Goal: Transaction & Acquisition: Register for event/course

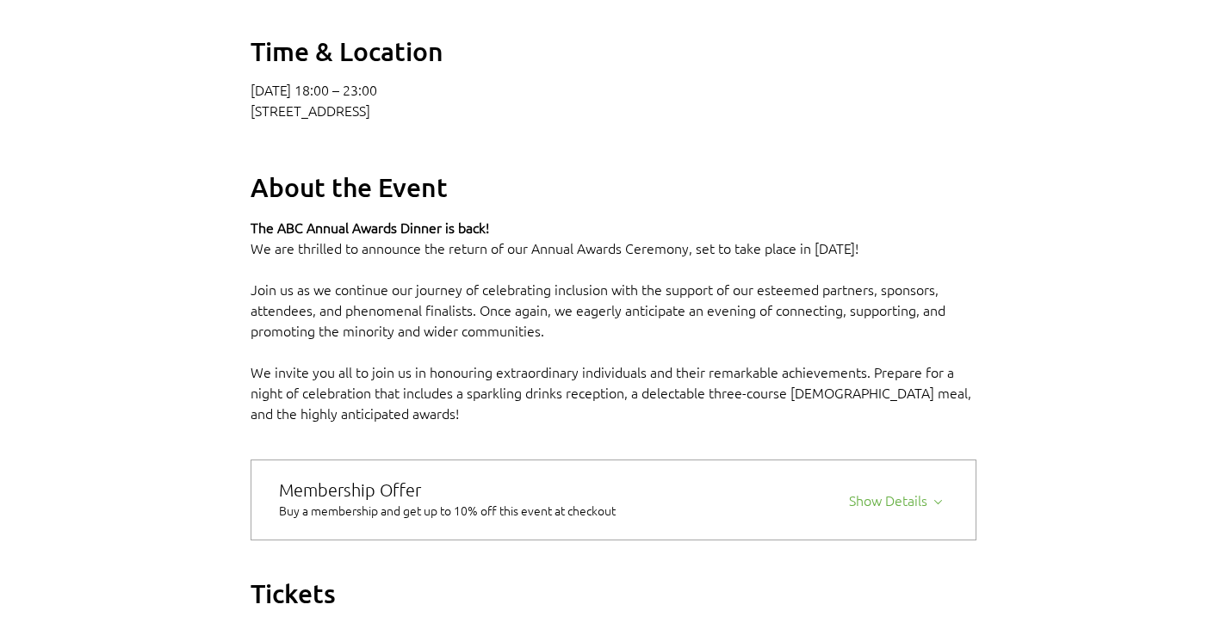
scroll to position [1033, 0]
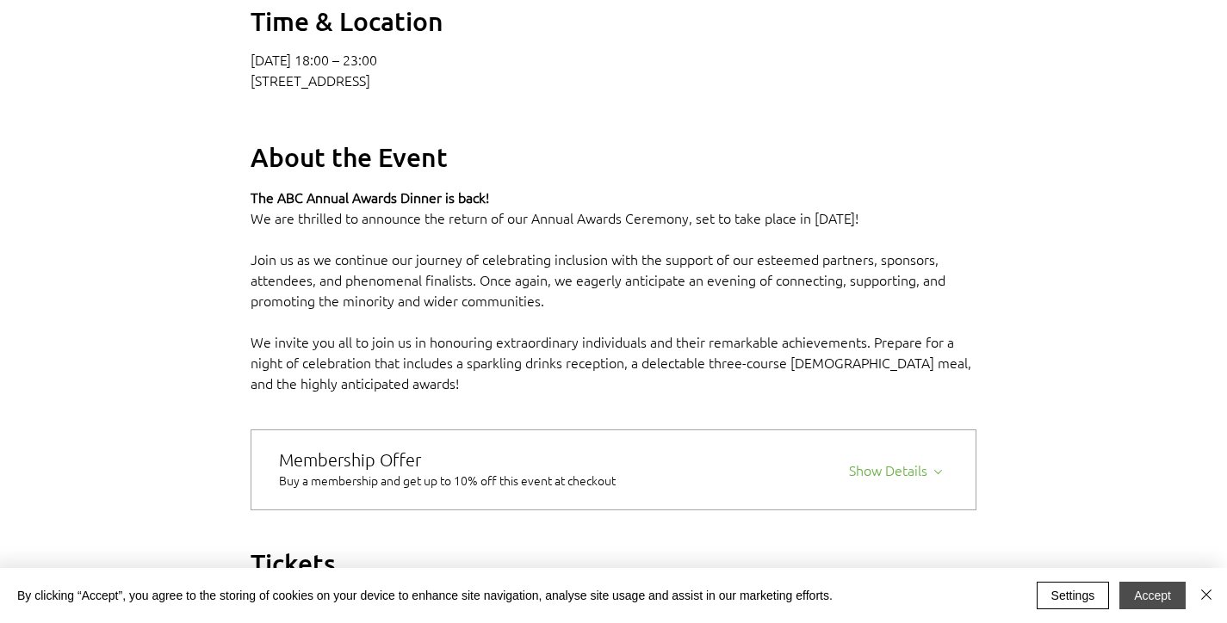
click at [1157, 595] on button "Accept" at bounding box center [1152, 596] width 66 height 28
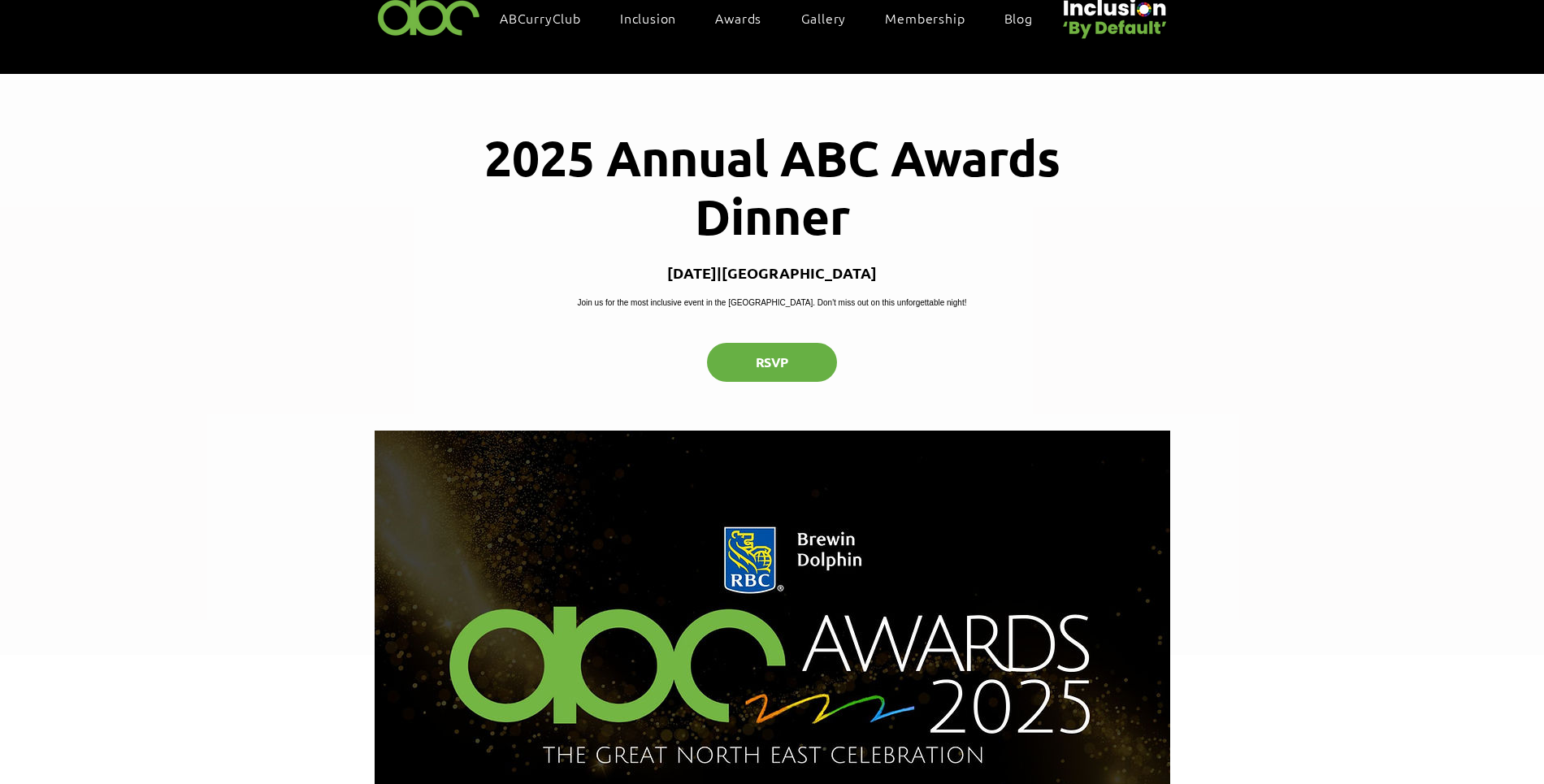
scroll to position [25, 0]
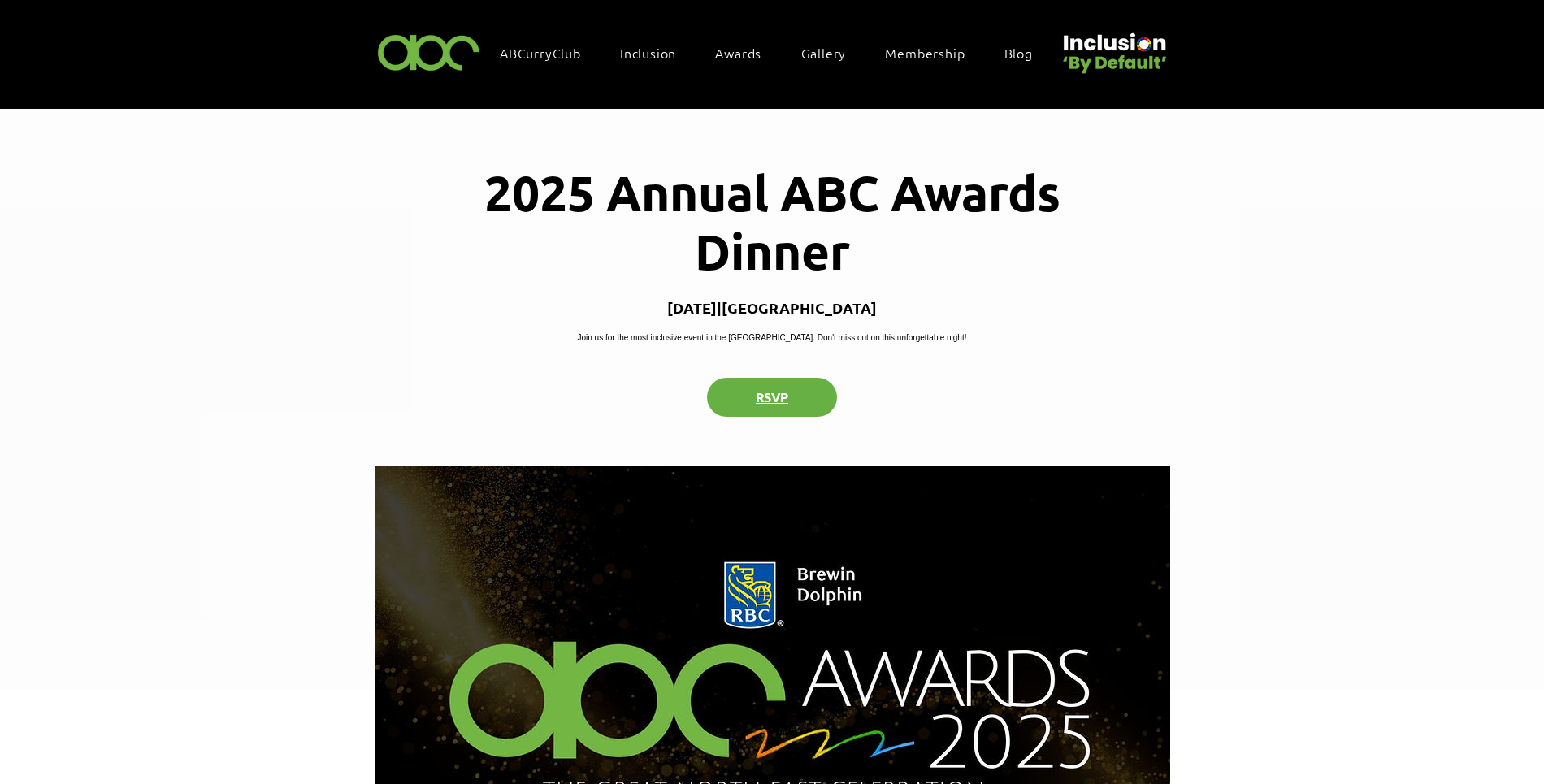
click at [733, 417] on button "RSVP" at bounding box center [772, 396] width 130 height 39
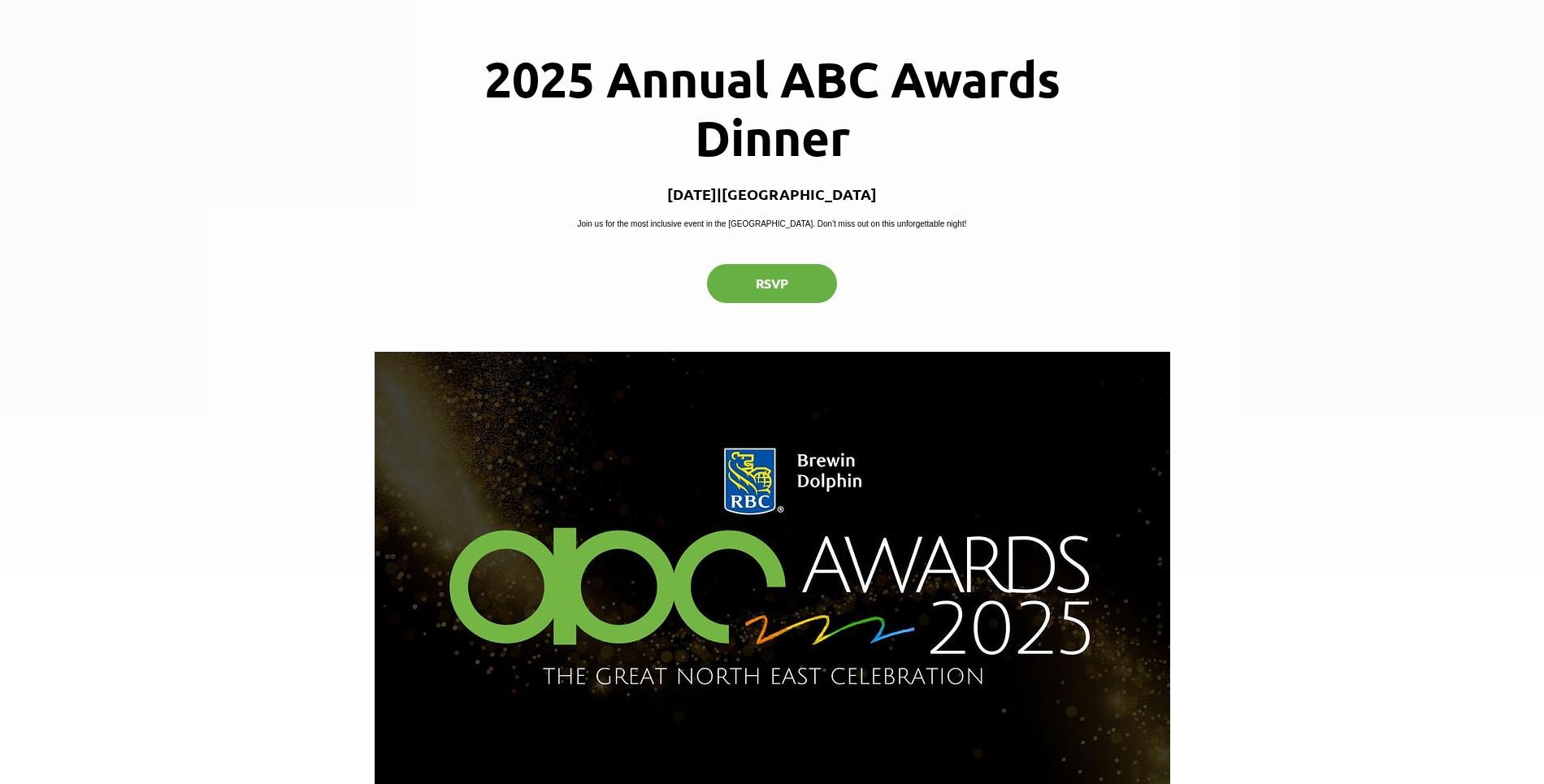
scroll to position [0, 0]
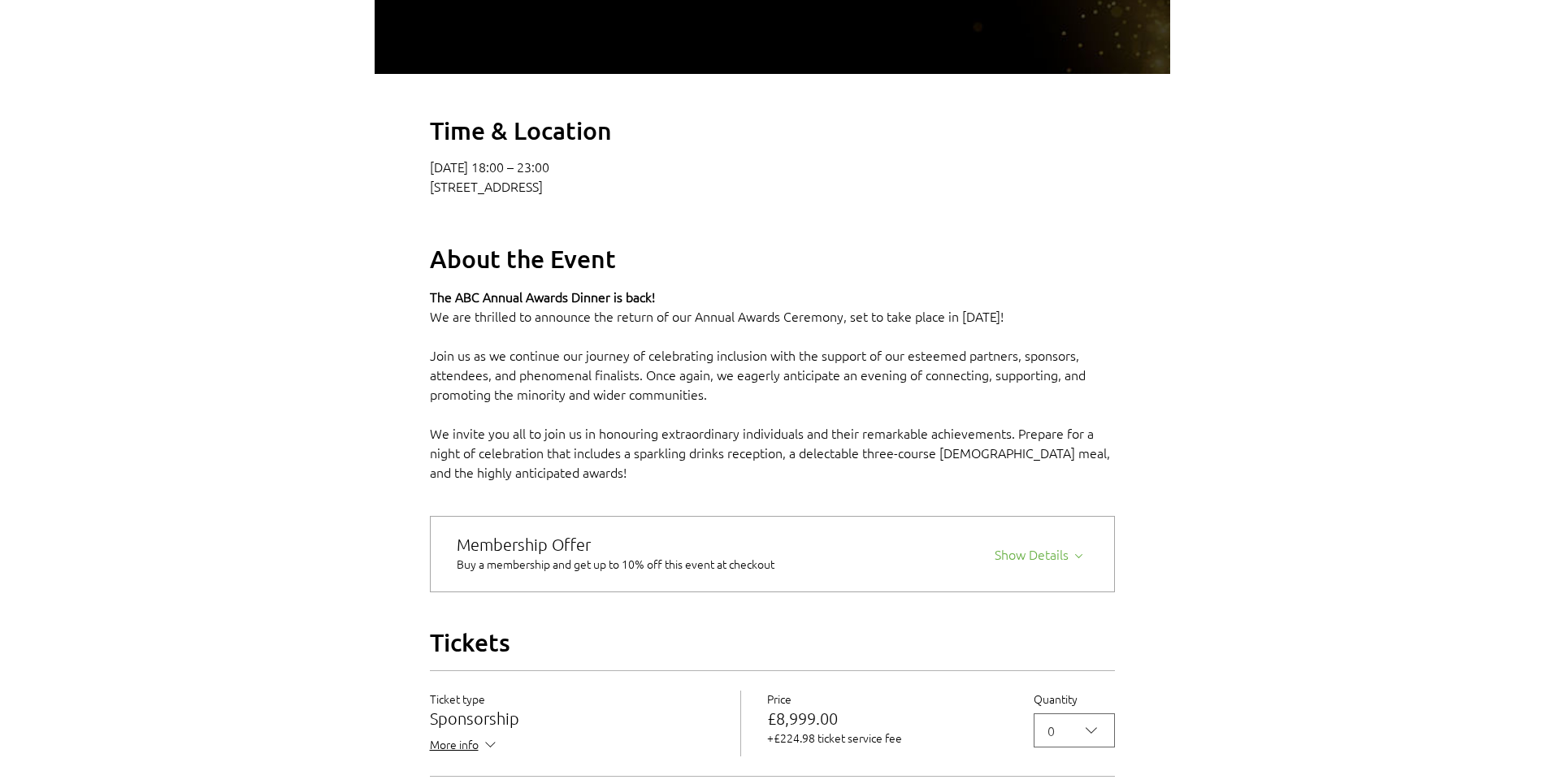
scroll to position [866, 0]
click at [355, 315] on div "2025 Annual ABC Awards Dinner" at bounding box center [772, 407] width 1544 height 2277
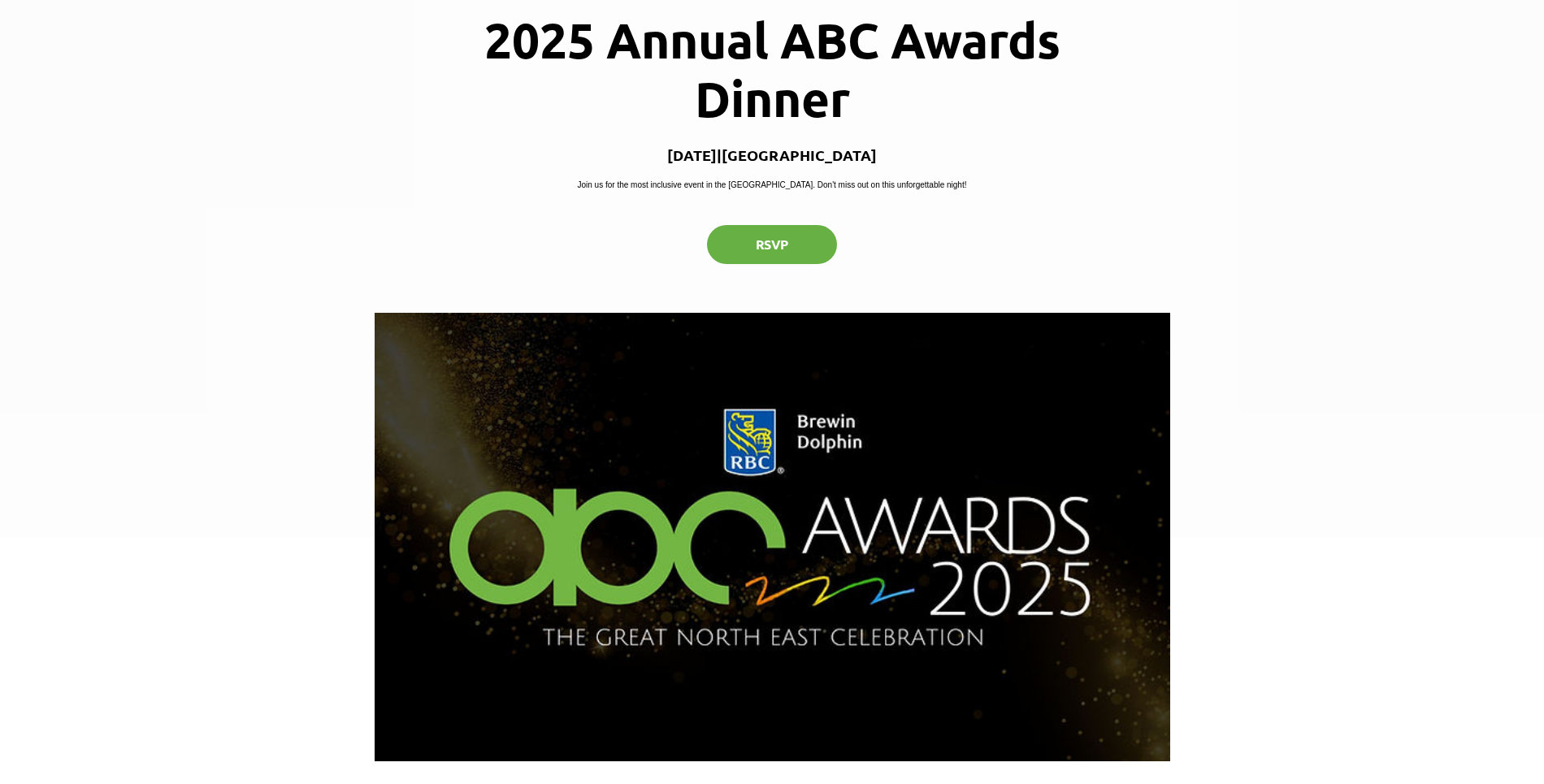
scroll to position [0, 0]
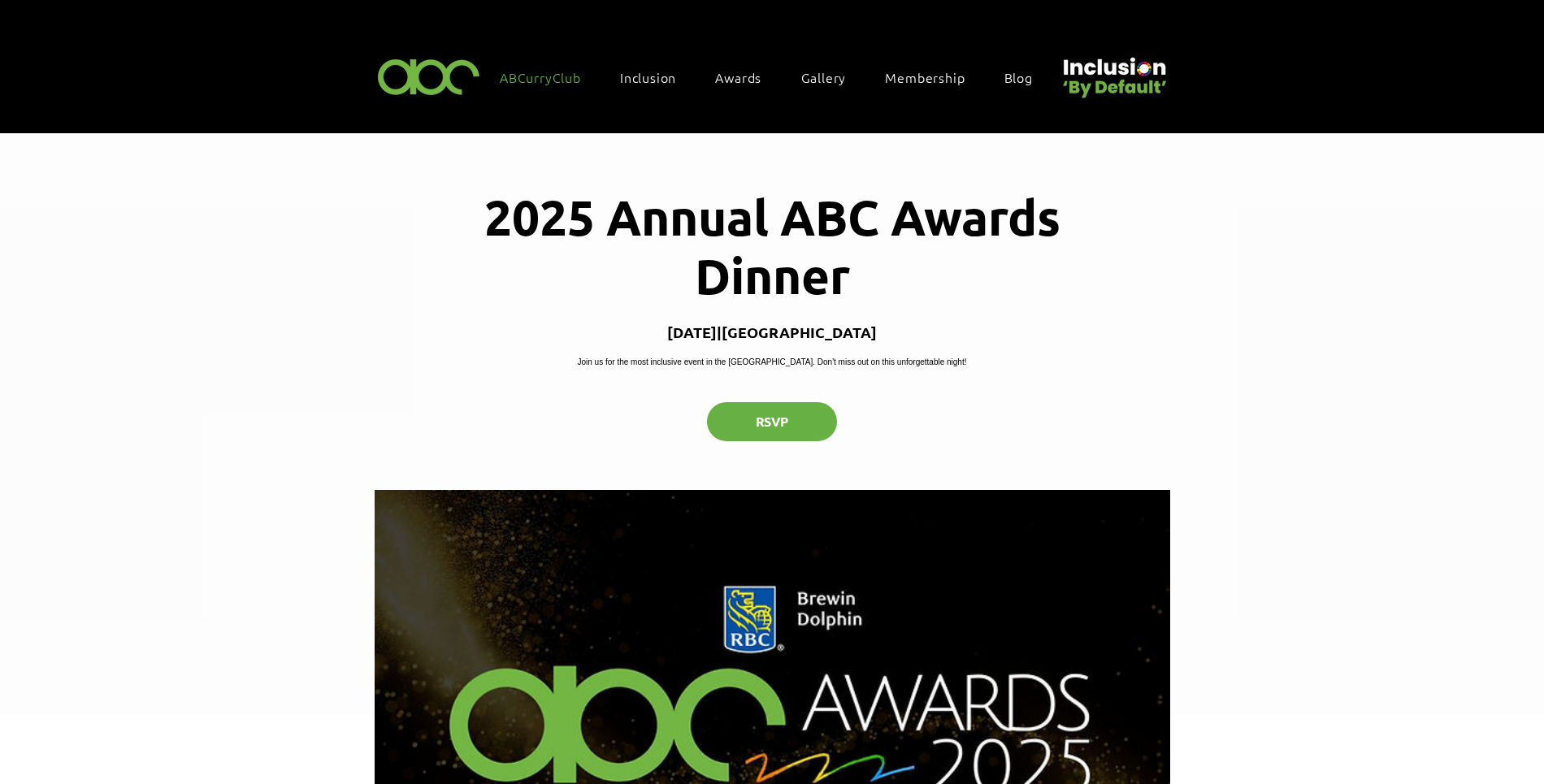
click at [542, 68] on span "ABCurryClub" at bounding box center [541, 76] width 81 height 18
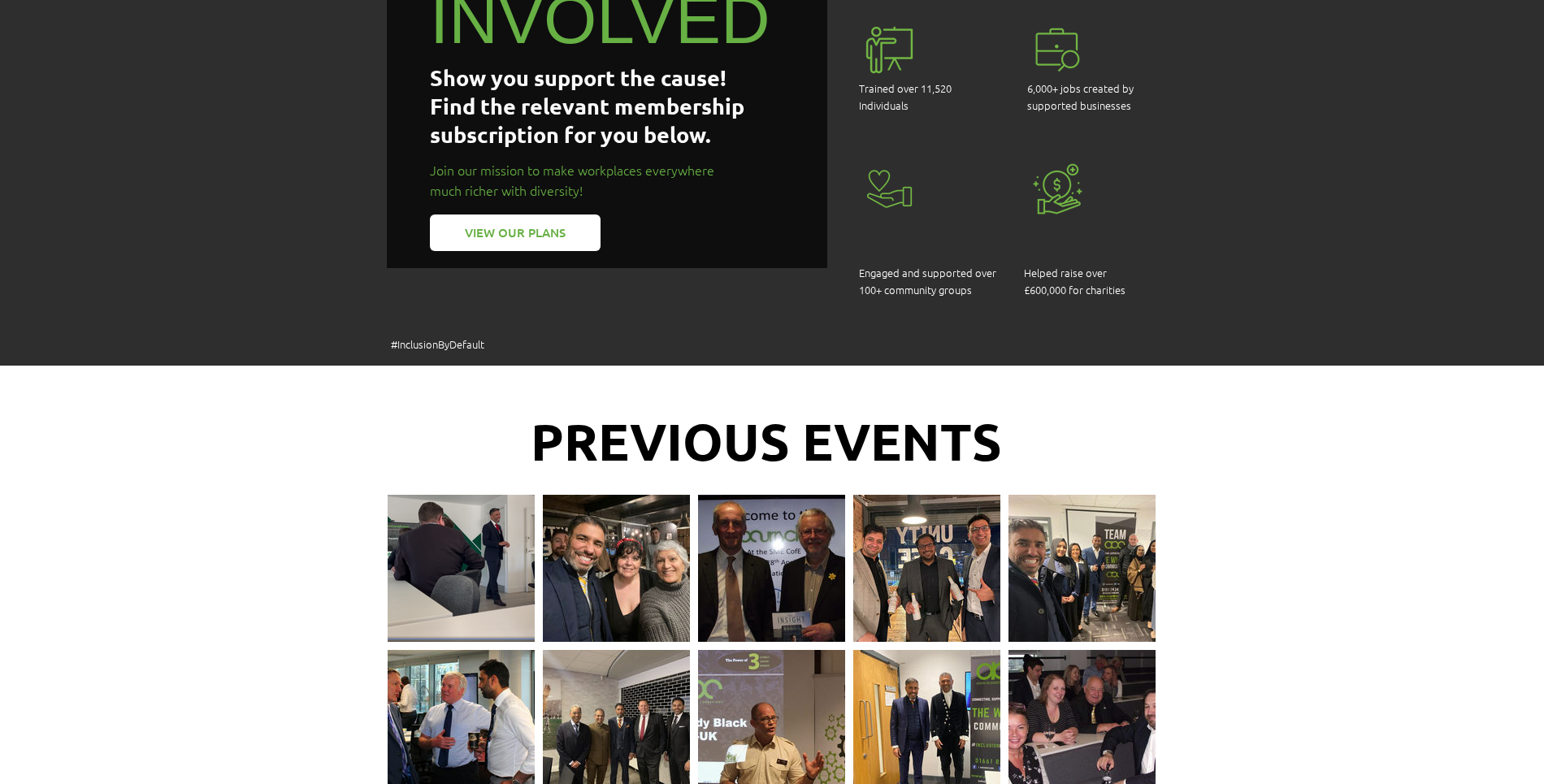
scroll to position [1625, 0]
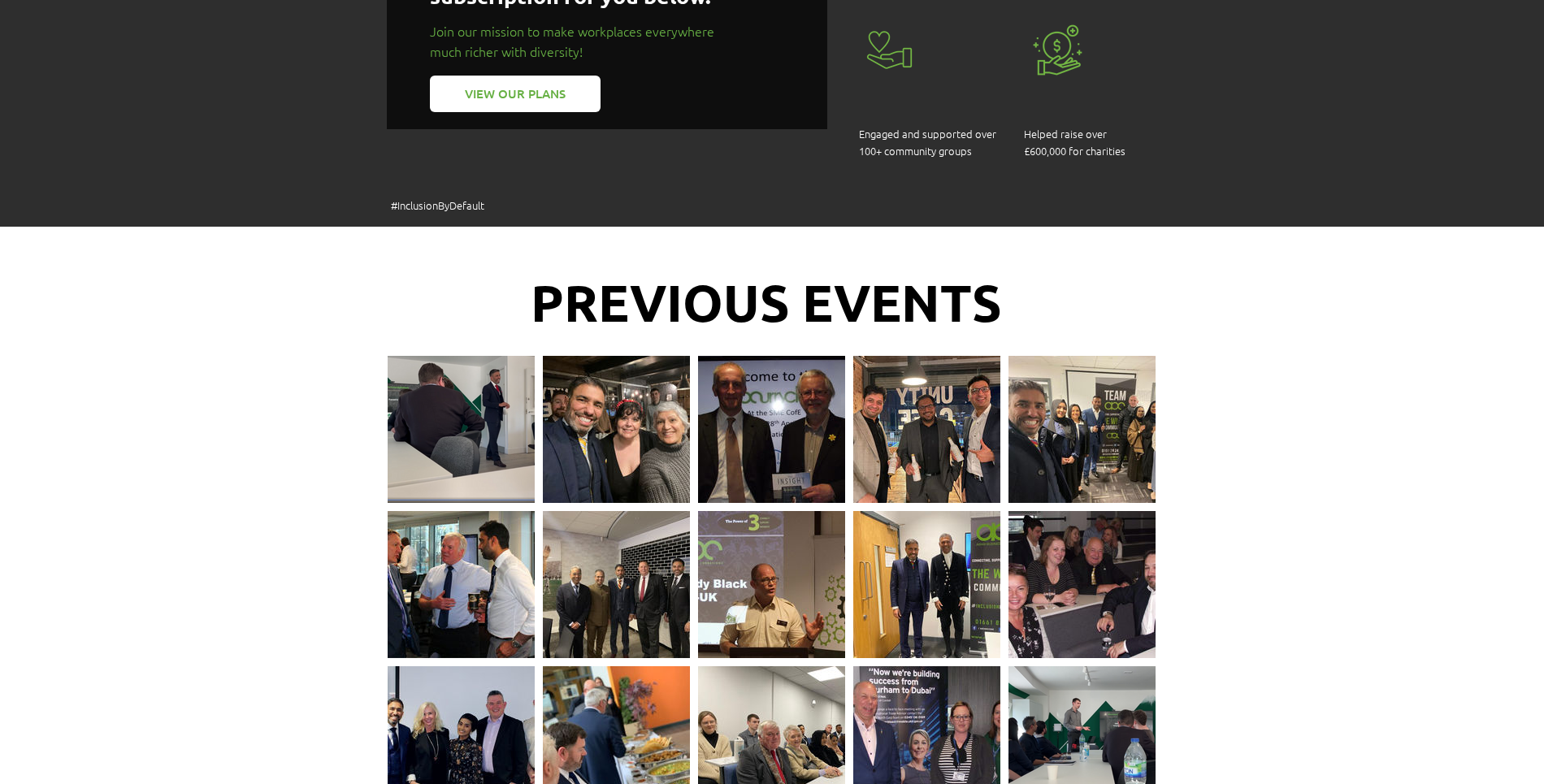
click at [1057, 374] on div at bounding box center [1082, 422] width 147 height 132
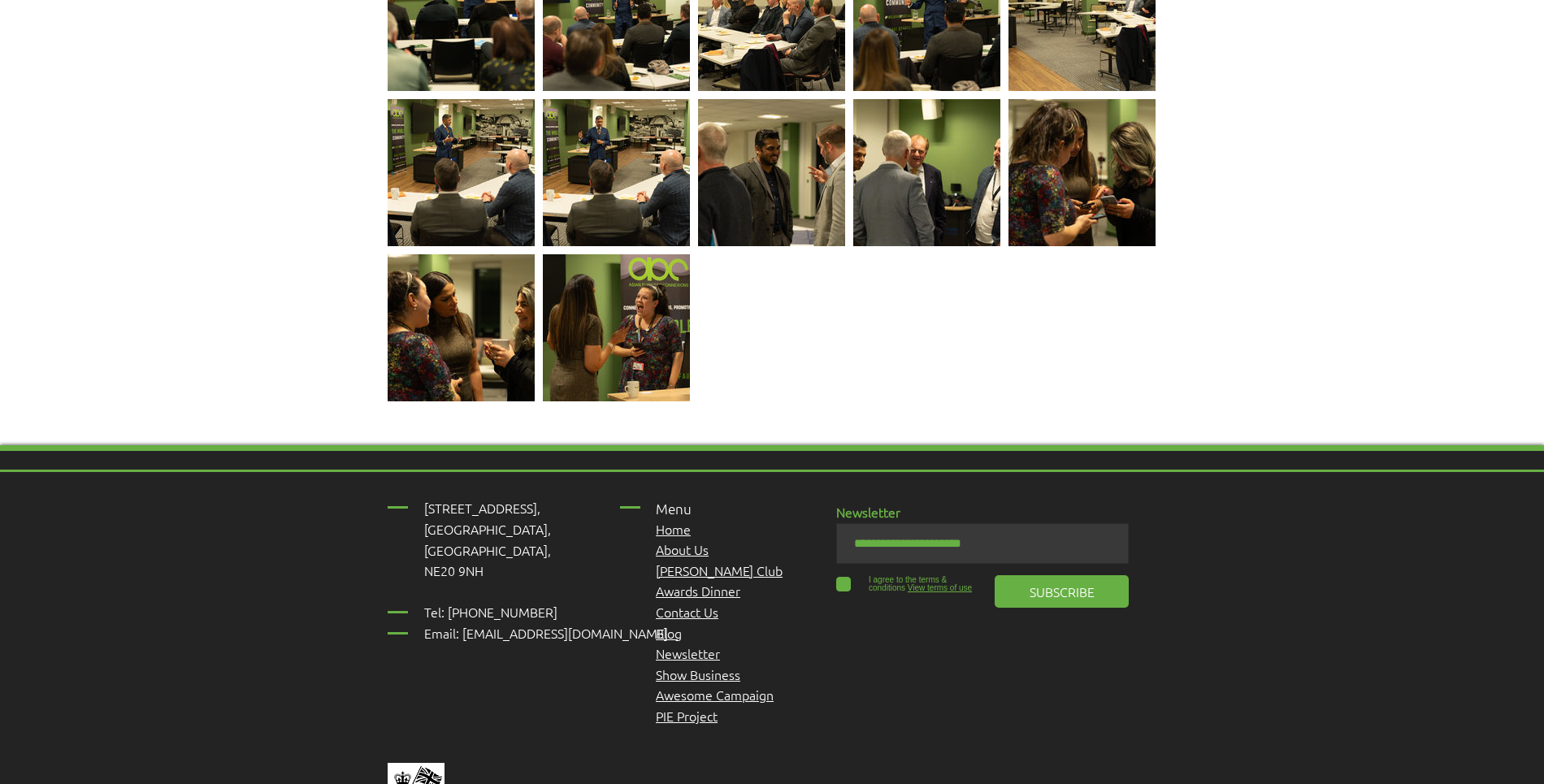
scroll to position [3530, 0]
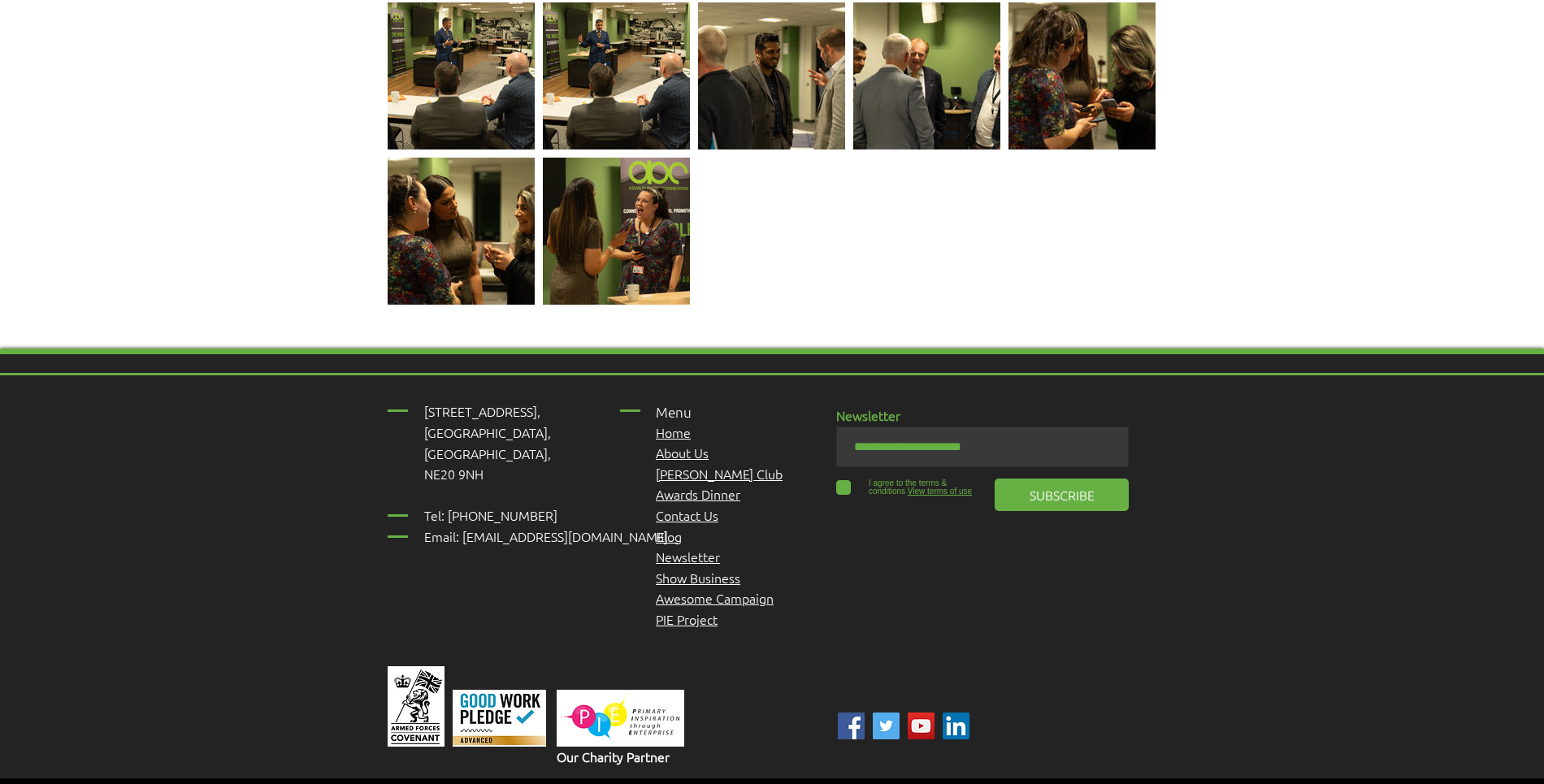
click at [662, 424] on link "Home" at bounding box center [673, 432] width 35 height 18
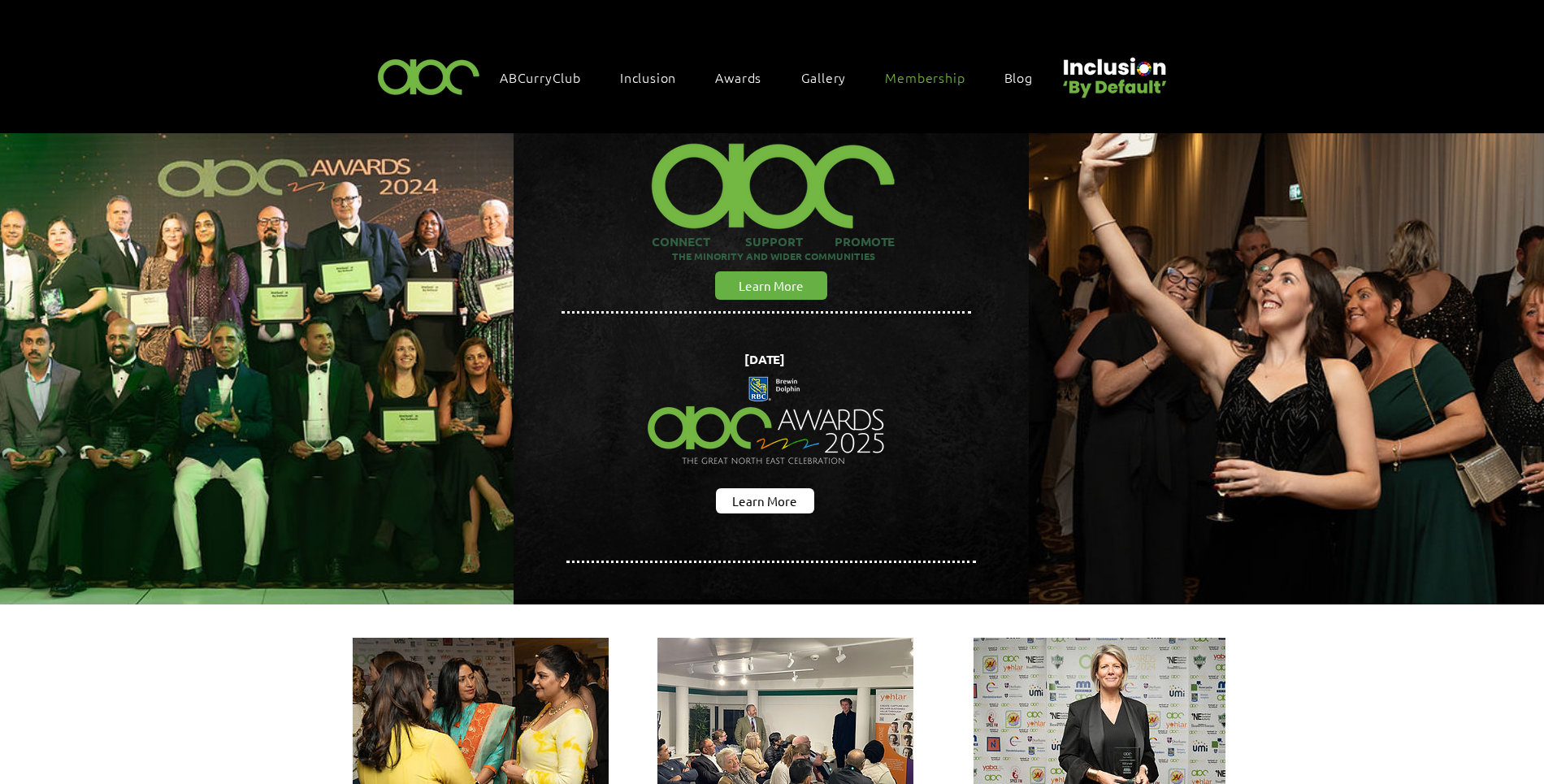
click at [904, 72] on span "Membership" at bounding box center [925, 76] width 79 height 18
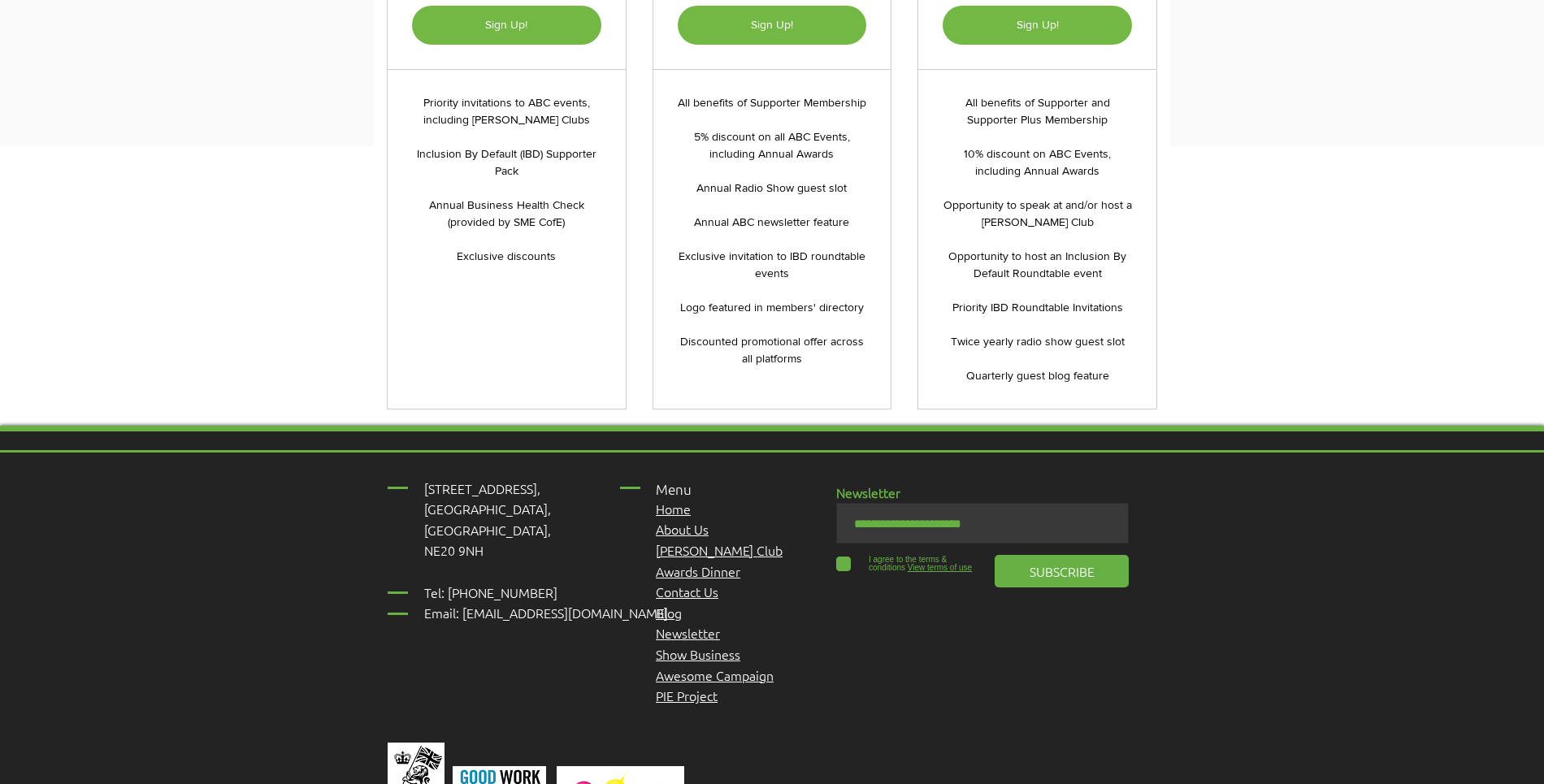
scroll to position [3799, 0]
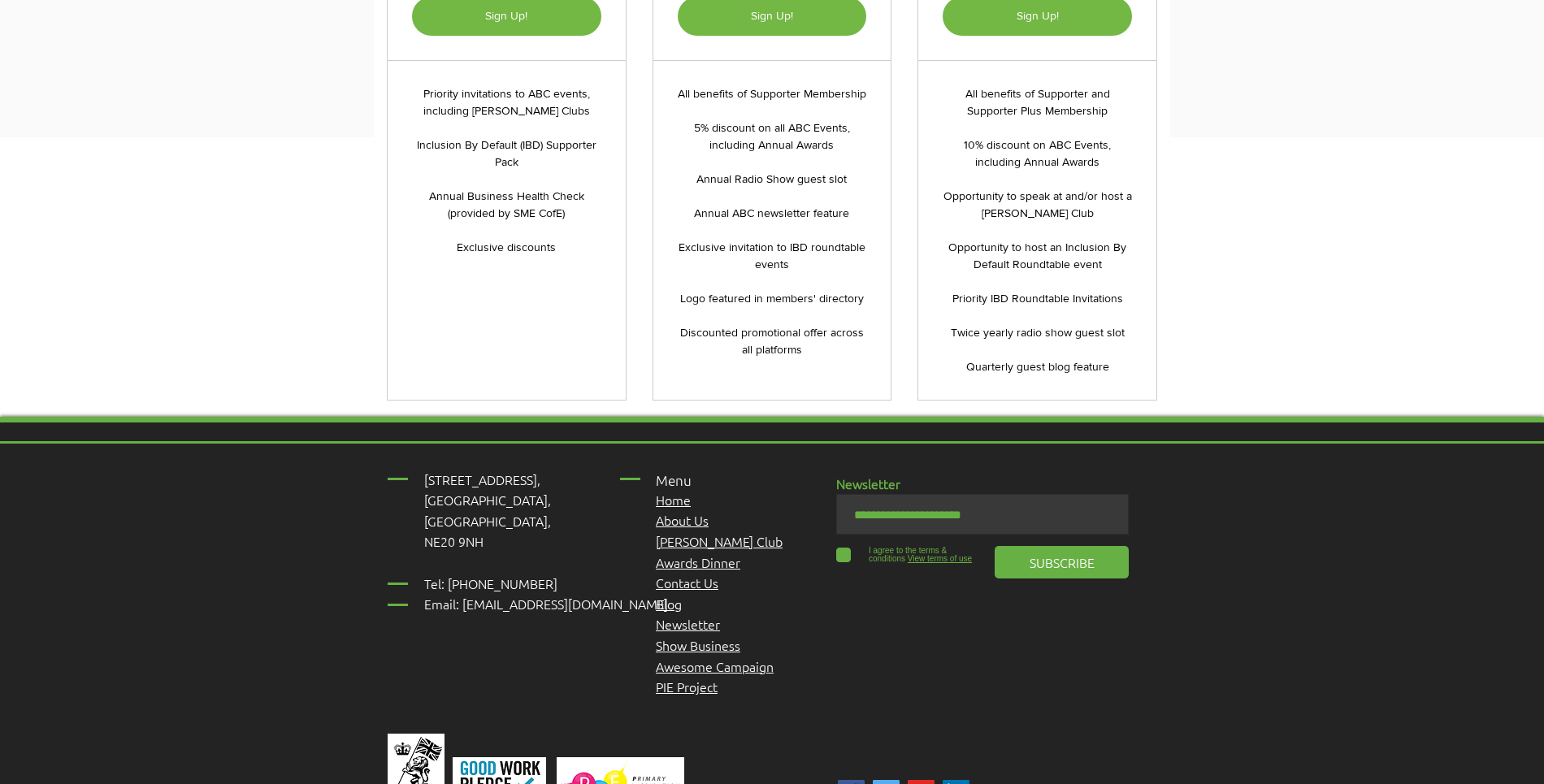
click at [675, 574] on link "Contact Us" at bounding box center [687, 582] width 62 height 18
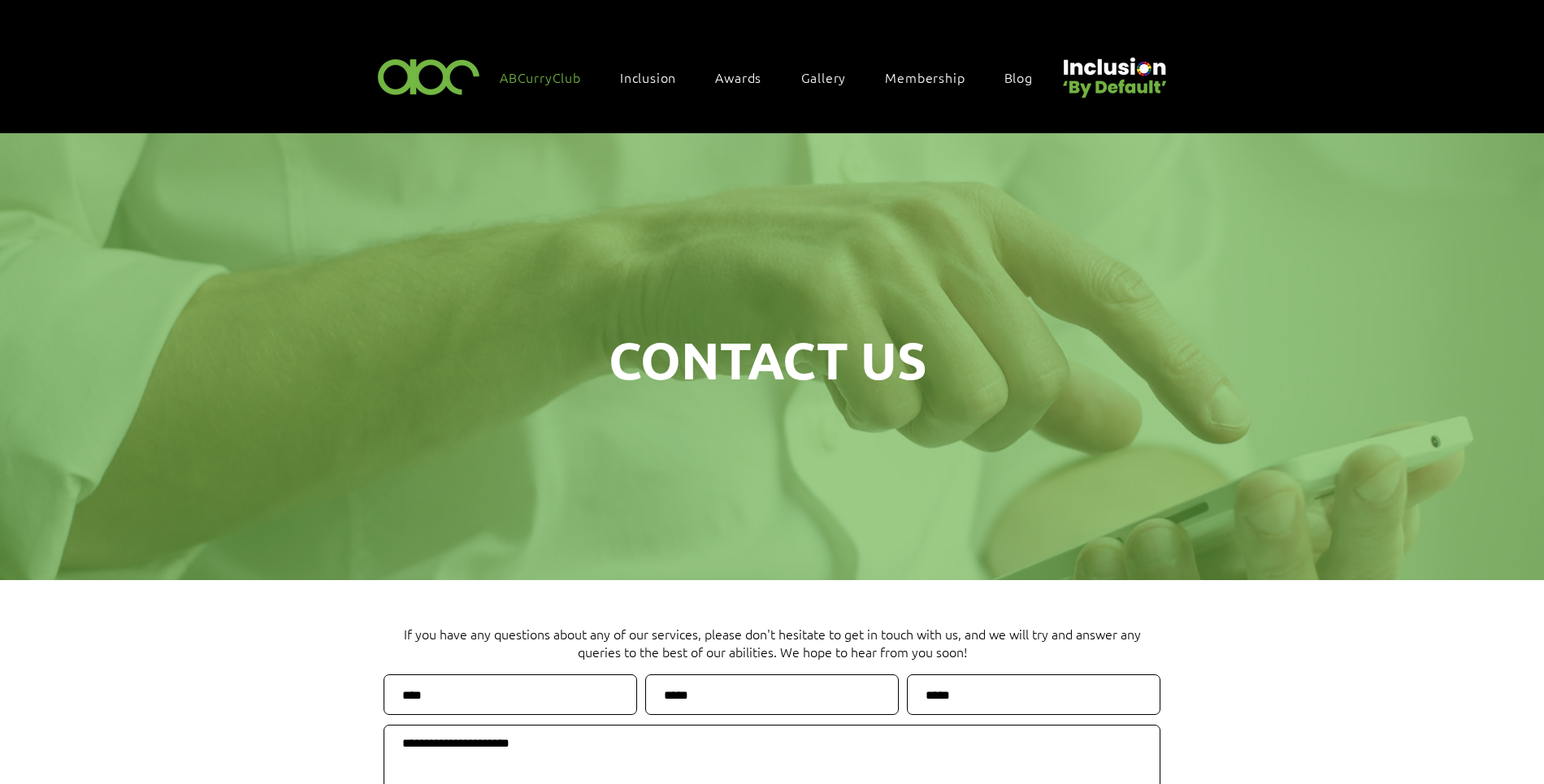
click at [524, 75] on span "ABCurryClub" at bounding box center [541, 76] width 81 height 18
